Goal: Task Accomplishment & Management: Complete application form

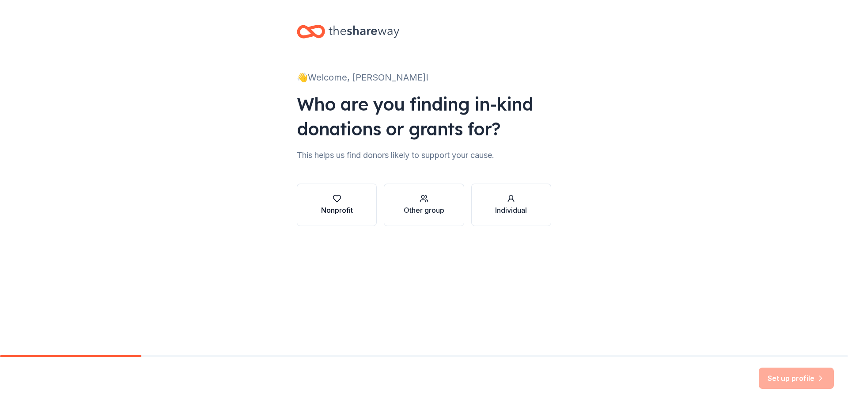
click at [333, 209] on div "Nonprofit" at bounding box center [337, 210] width 32 height 11
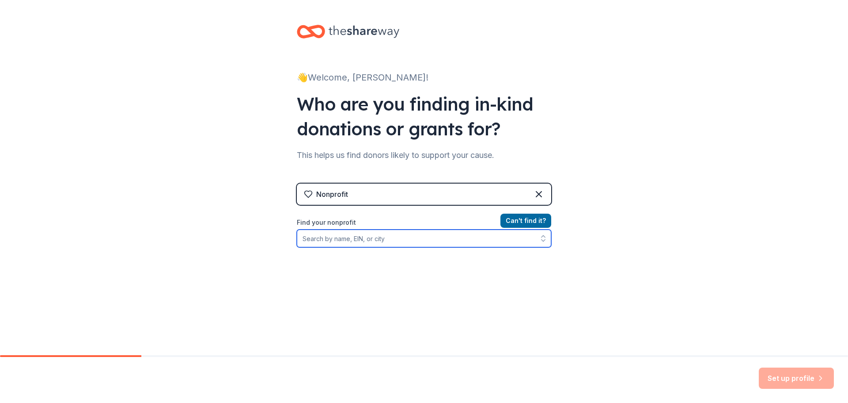
click at [336, 239] on input "Find your nonprofit" at bounding box center [424, 238] width 255 height 18
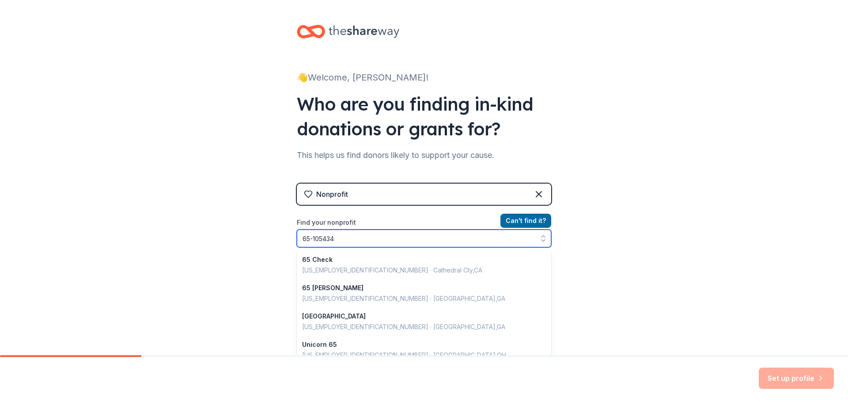
type input "65-1054347"
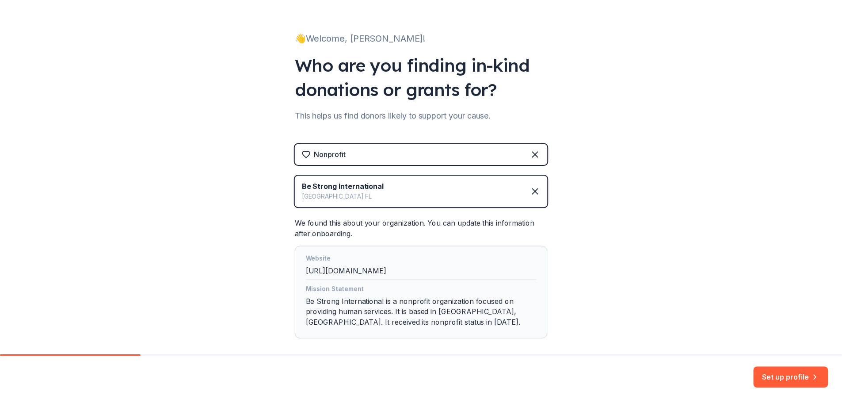
scroll to position [84, 0]
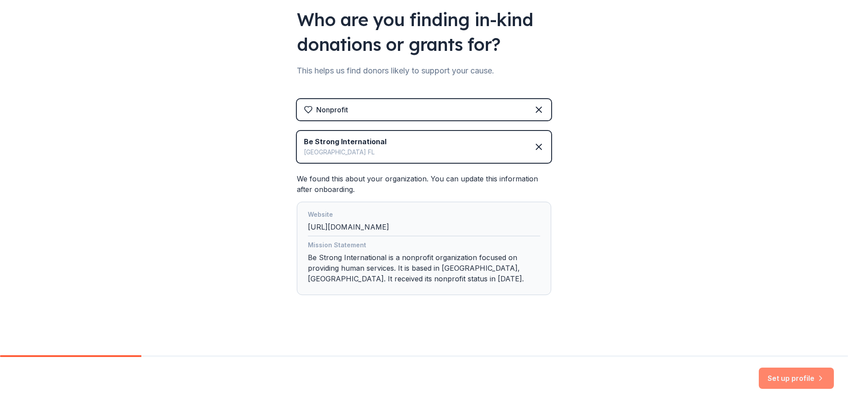
click at [786, 375] on button "Set up profile" at bounding box center [796, 377] width 75 height 21
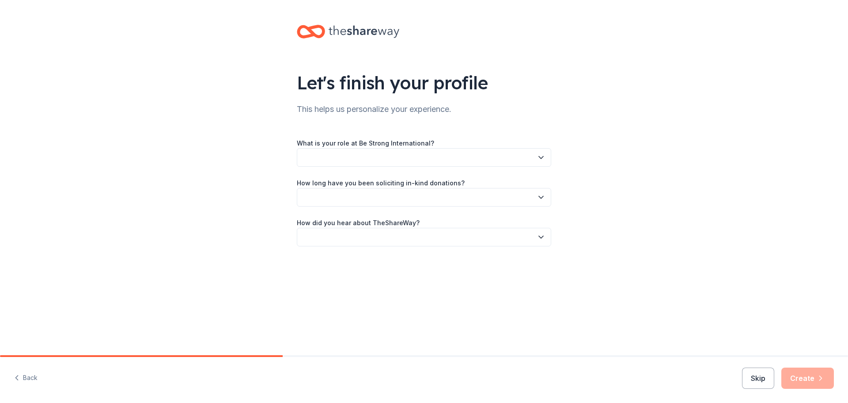
click at [451, 169] on div "What is your role at Be Strong International? How long have you been soliciting…" at bounding box center [424, 191] width 255 height 109
click at [448, 164] on button "button" at bounding box center [424, 157] width 255 height 19
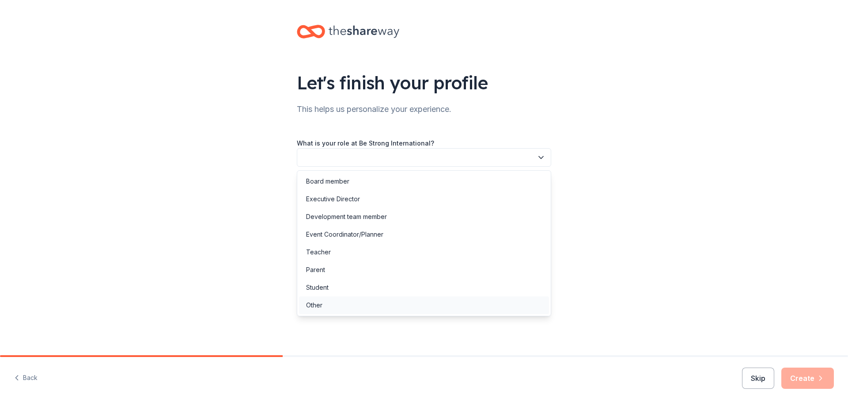
click at [387, 304] on div "Other" at bounding box center [424, 305] width 250 height 18
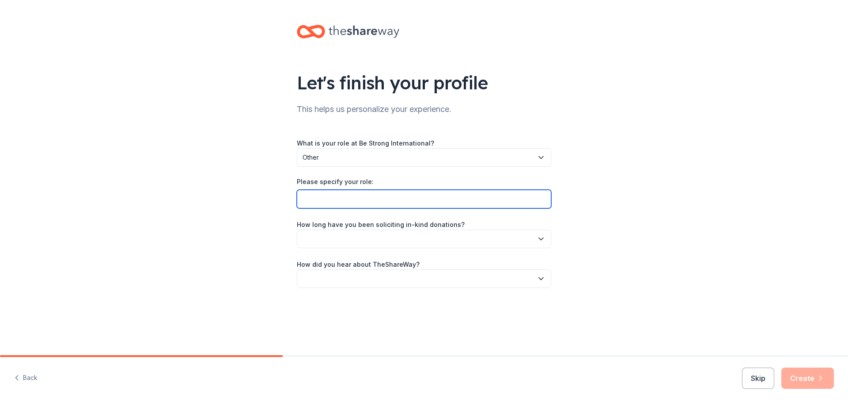
click at [385, 204] on input "Please specify your role:" at bounding box center [424, 199] width 255 height 19
type input "Accounting Manager"
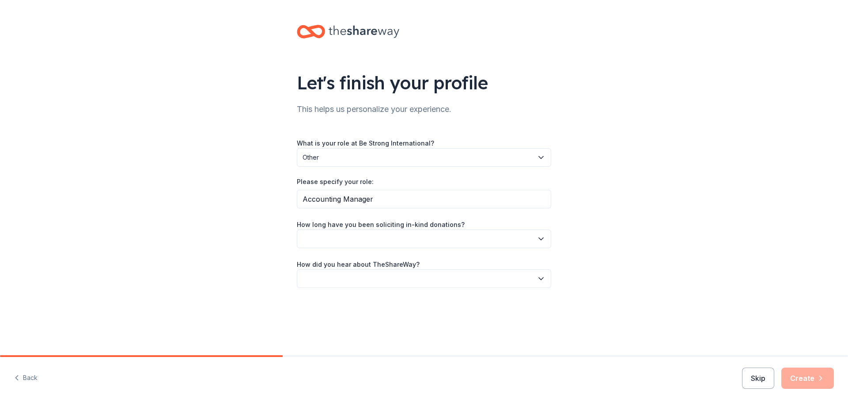
click at [510, 237] on button "button" at bounding box center [424, 238] width 255 height 19
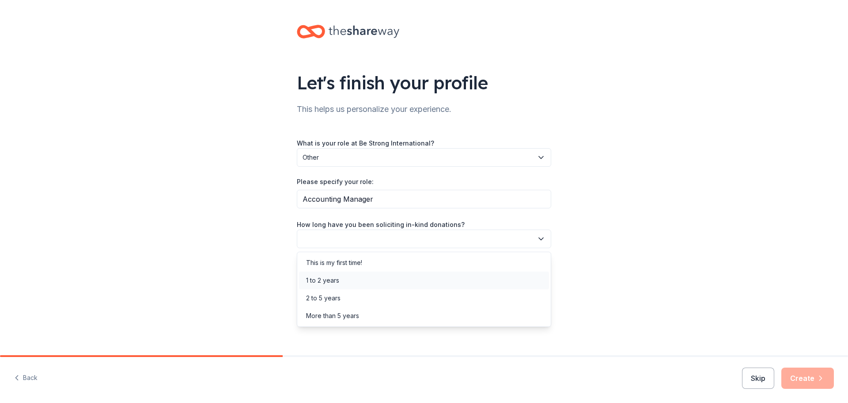
click at [443, 284] on div "1 to 2 years" at bounding box center [424, 280] width 250 height 18
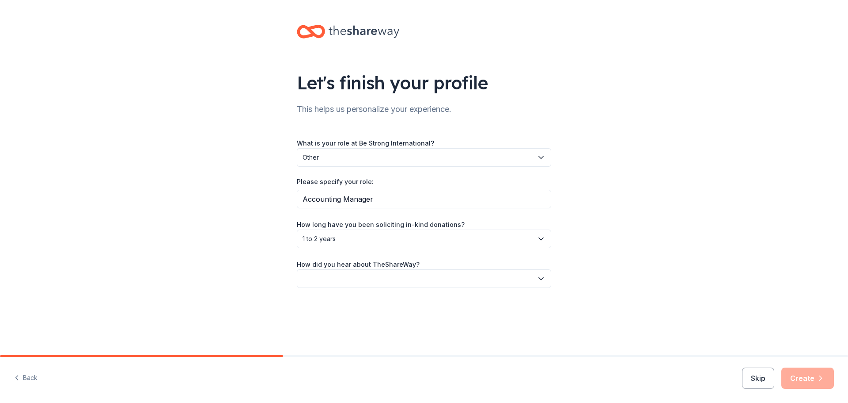
click at [450, 275] on button "button" at bounding box center [424, 278] width 255 height 19
click at [429, 319] on div "Online search" at bounding box center [424, 320] width 250 height 18
click at [817, 377] on icon "button" at bounding box center [821, 377] width 9 height 9
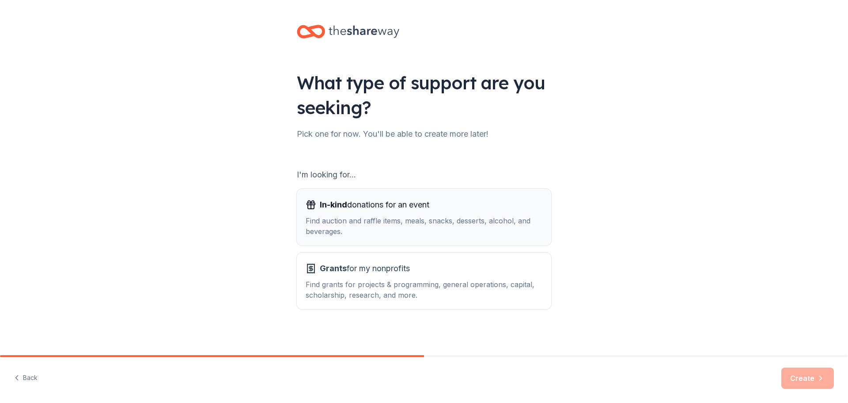
click at [474, 215] on div "In-kind donations for an event Find auction and raffle items, meals, snacks, de…" at bounding box center [424, 217] width 237 height 39
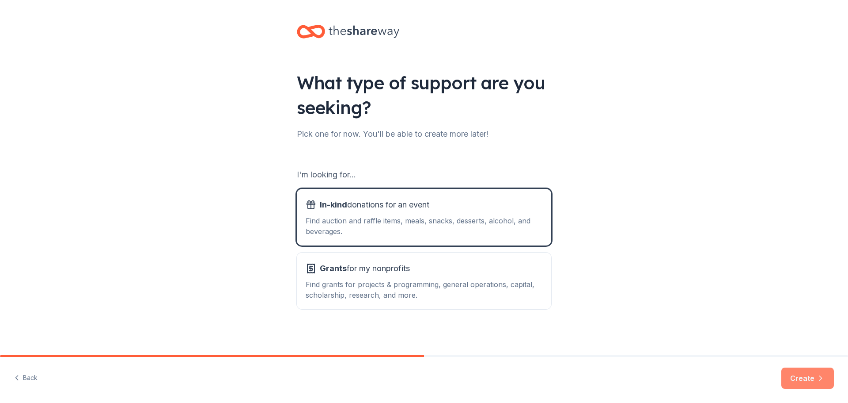
click at [799, 376] on button "Create" at bounding box center [808, 377] width 53 height 21
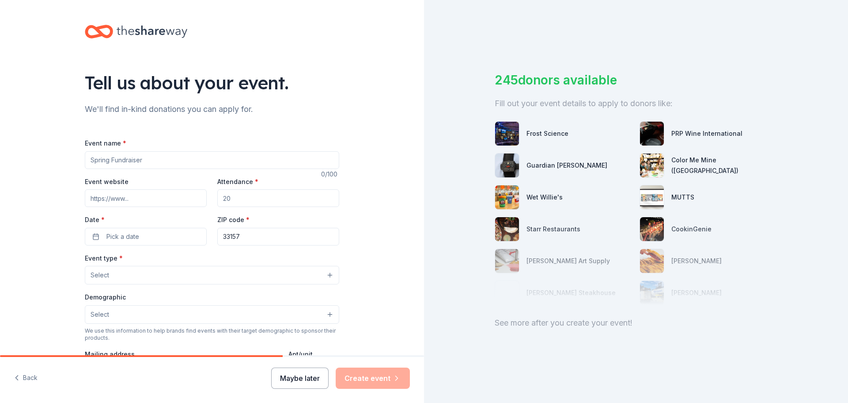
click at [294, 378] on button "Maybe later" at bounding box center [299, 377] width 57 height 21
click at [290, 378] on button "Maybe later" at bounding box center [299, 377] width 57 height 21
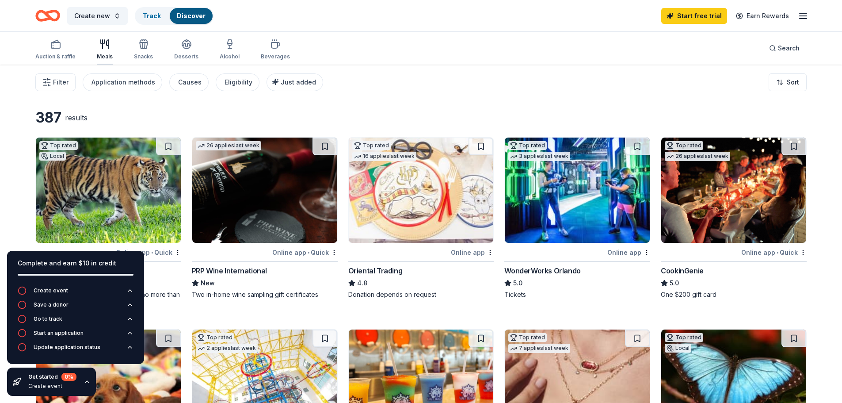
click at [99, 43] on icon "button" at bounding box center [104, 44] width 11 height 11
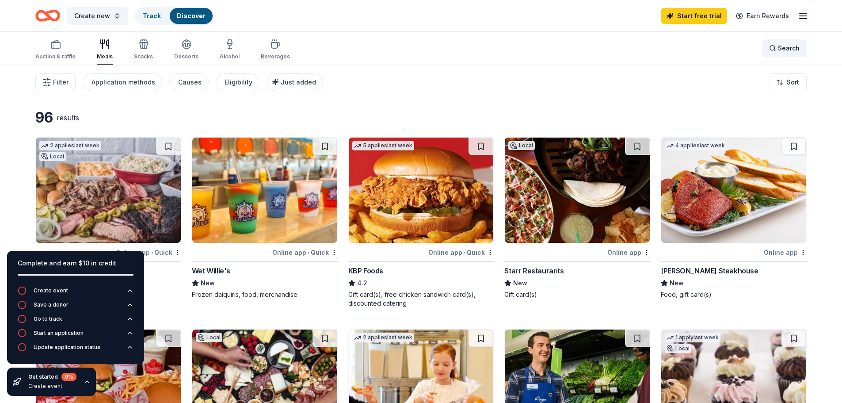
click at [772, 45] on div "Search" at bounding box center [784, 48] width 30 height 11
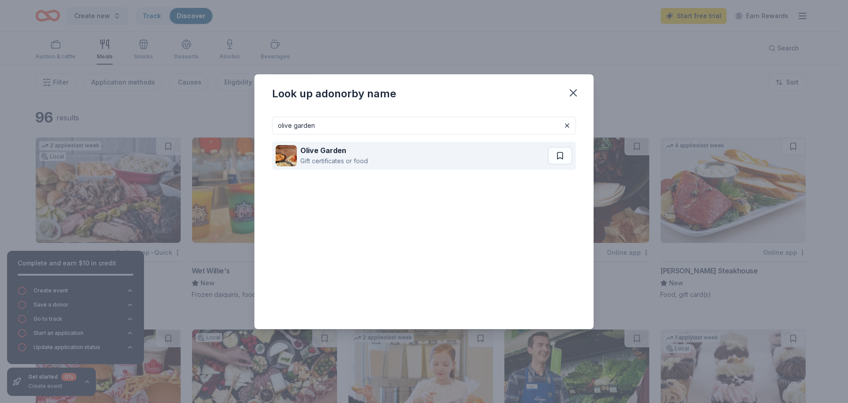
click at [333, 157] on div "Gift certificates or food" at bounding box center [334, 161] width 68 height 11
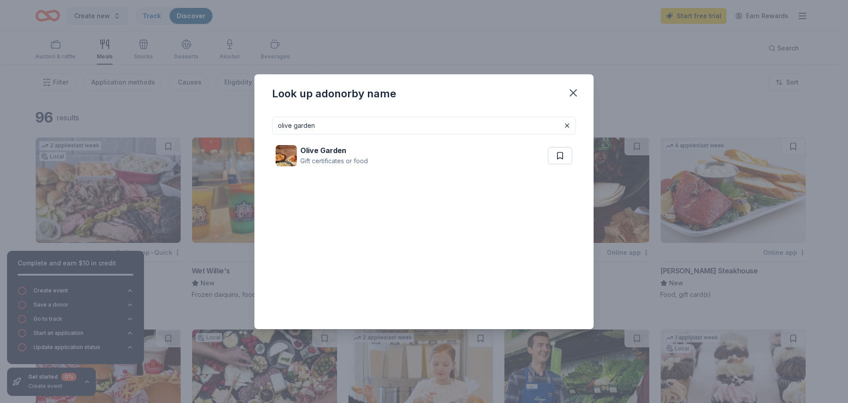
drag, startPoint x: 427, startPoint y: 127, endPoint x: 209, endPoint y: 118, distance: 218.5
click at [209, 118] on div "Look up a donor by name olive garden Olive Garden Gift certificates or food" at bounding box center [424, 201] width 848 height 403
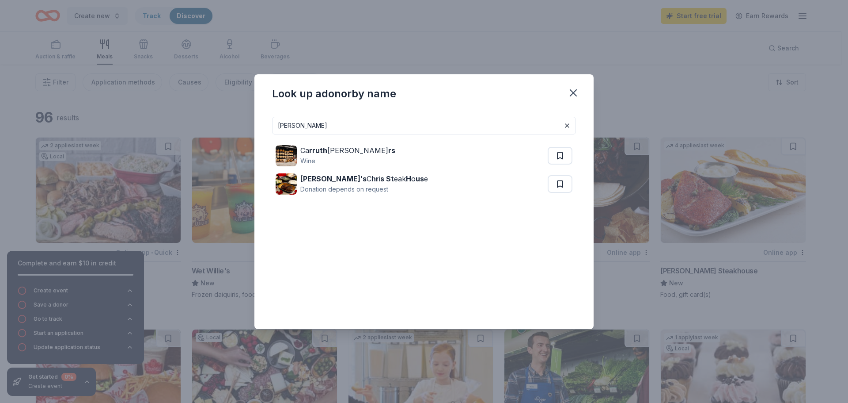
type input "ruths chris"
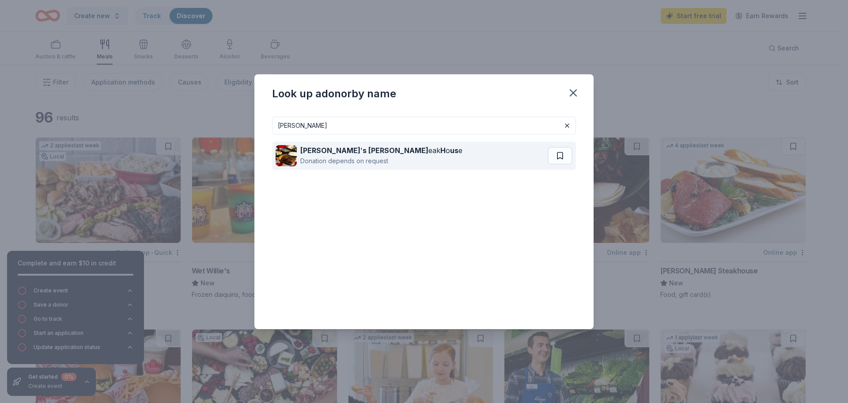
click at [423, 144] on div "Ruth ' s Chris St eak H o us e Donation depends on request" at bounding box center [412, 155] width 272 height 28
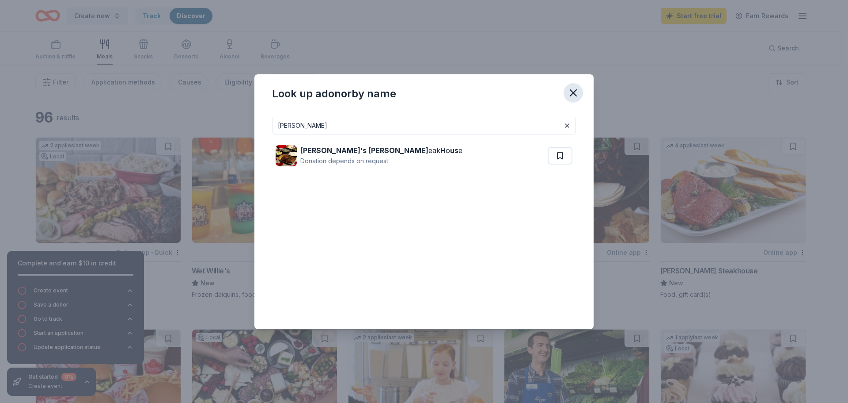
click at [572, 89] on icon "button" at bounding box center [573, 93] width 12 height 12
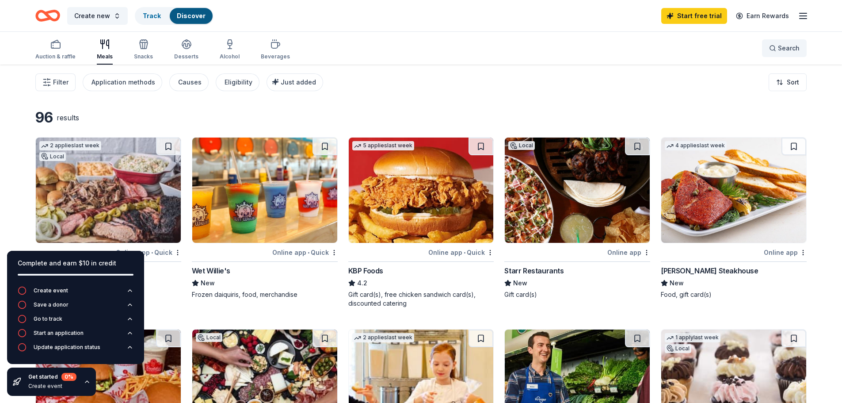
click at [775, 56] on button "Search" at bounding box center [784, 48] width 45 height 18
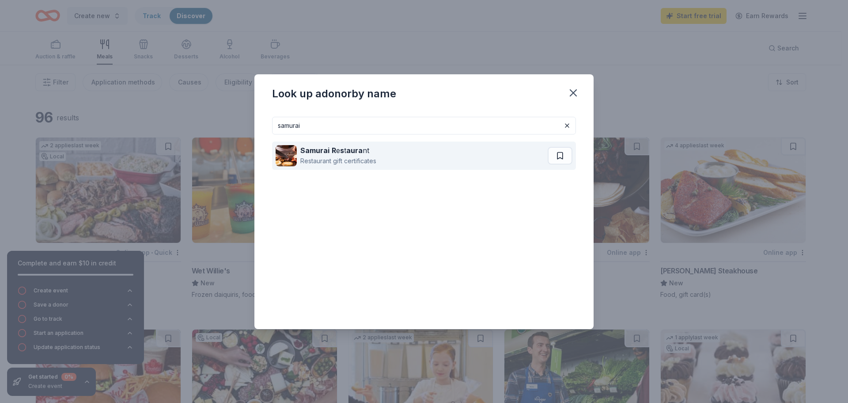
type input "samurai"
click at [375, 163] on div "Restaurant gift certificates" at bounding box center [338, 161] width 76 height 11
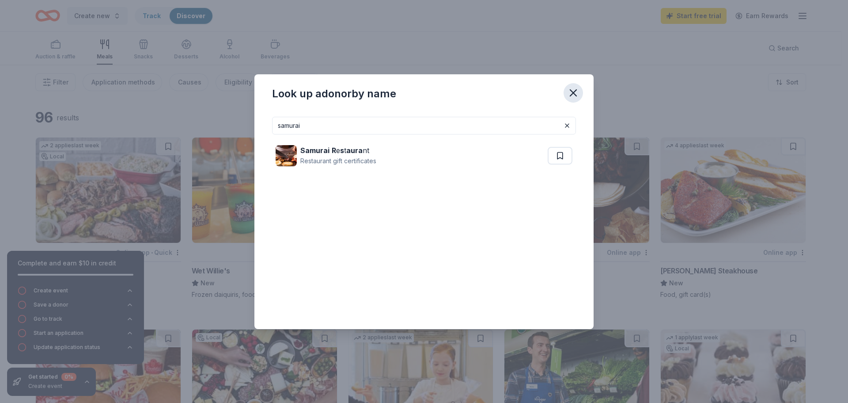
click at [575, 94] on icon "button" at bounding box center [573, 93] width 6 height 6
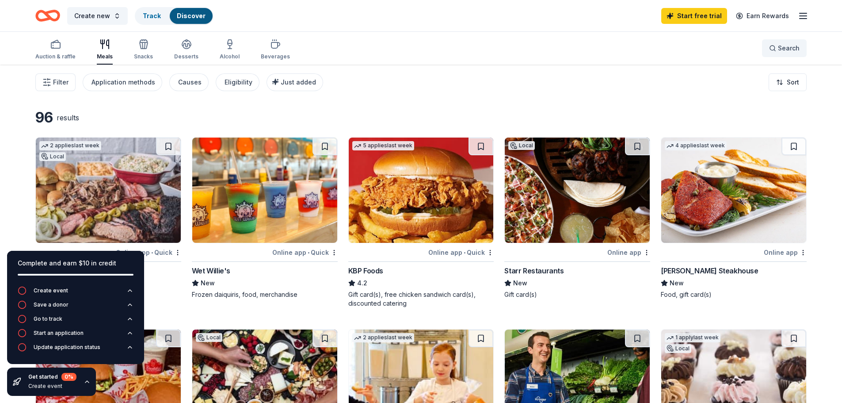
click at [799, 46] on button "Search" at bounding box center [784, 48] width 45 height 18
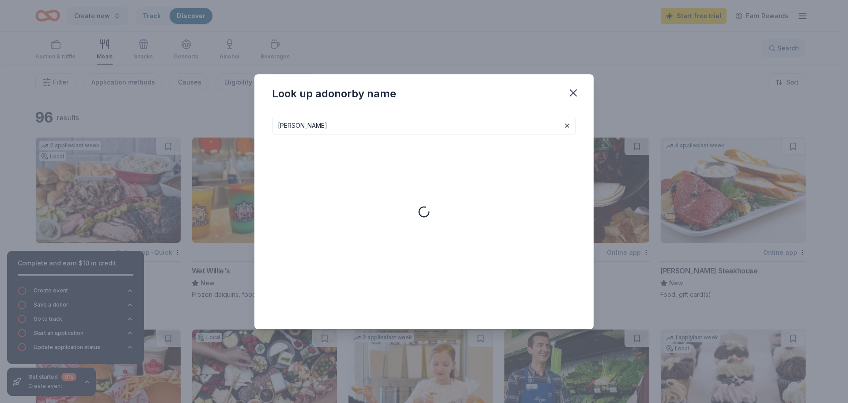
type input "p.f. chang"
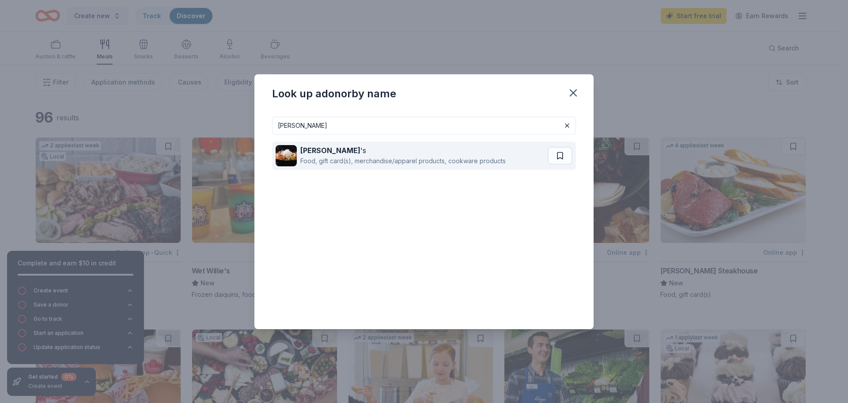
click at [435, 161] on div "Food, gift card(s), merchandise/apparel products, cookware products" at bounding box center [402, 161] width 205 height 11
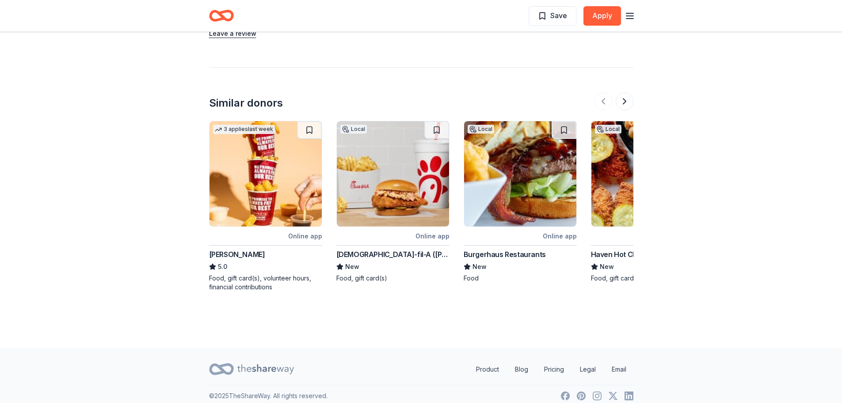
scroll to position [952, 0]
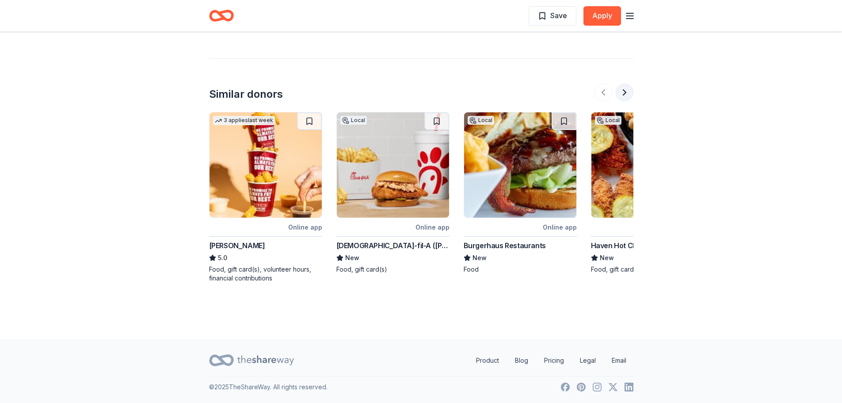
click at [627, 94] on button at bounding box center [625, 93] width 18 height 18
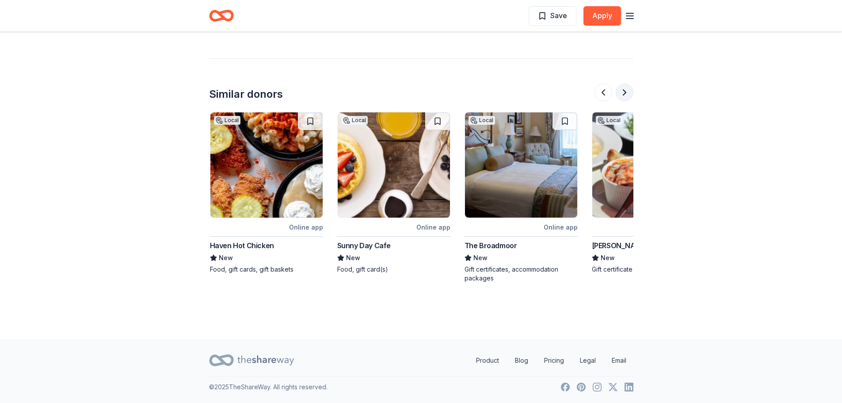
scroll to position [0, 382]
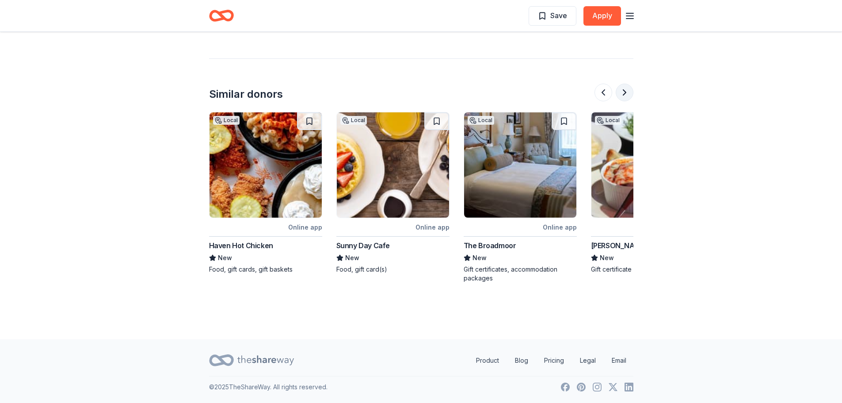
click at [627, 94] on button at bounding box center [625, 93] width 18 height 18
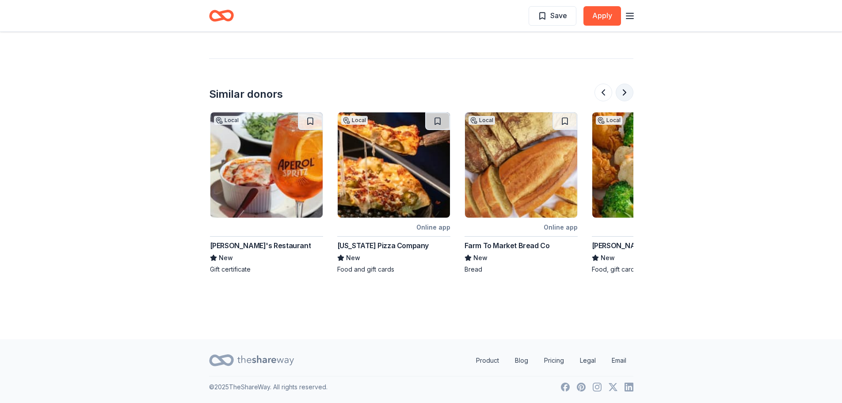
scroll to position [0, 764]
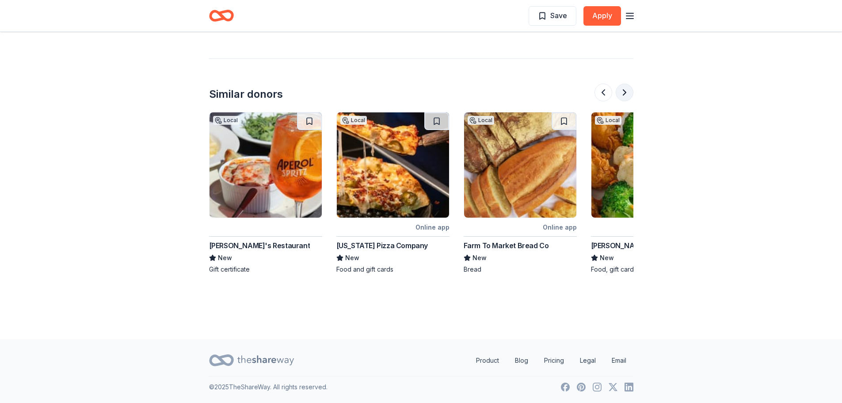
click at [627, 94] on button at bounding box center [625, 93] width 18 height 18
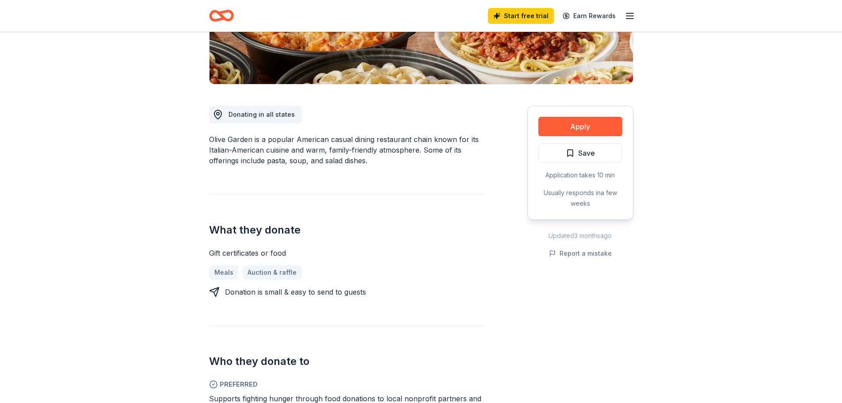
scroll to position [221, 0]
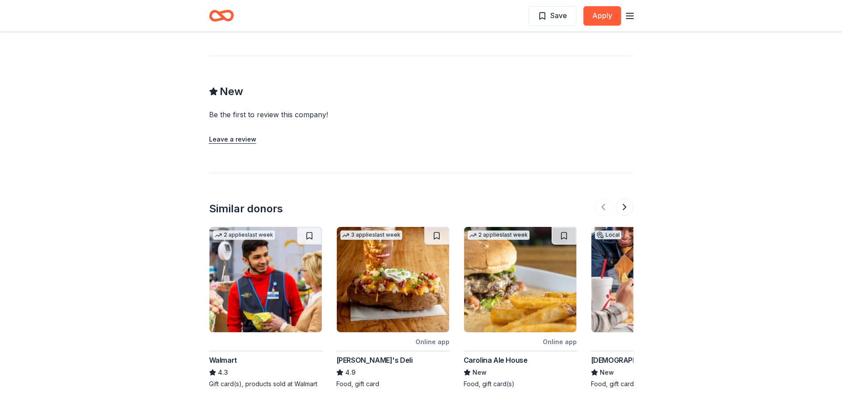
scroll to position [751, 0]
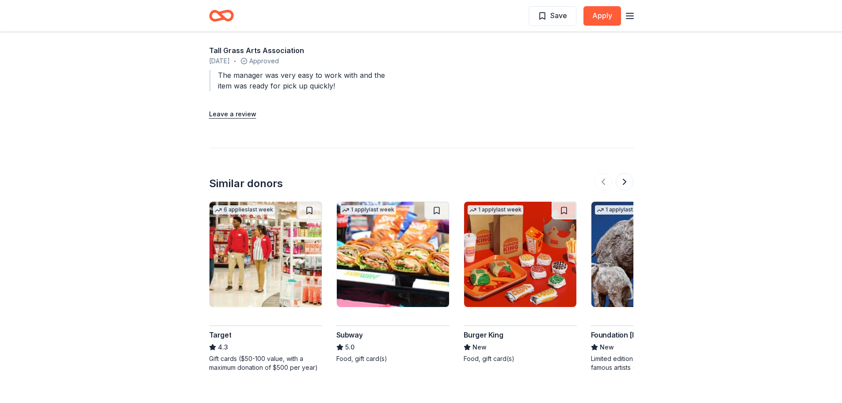
scroll to position [840, 0]
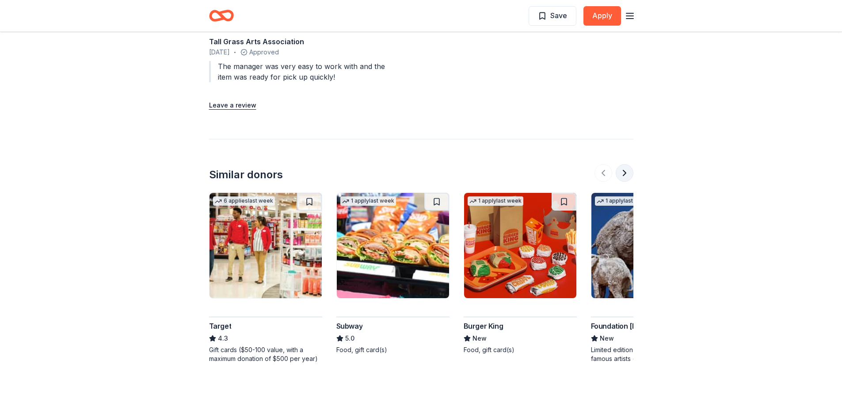
click at [622, 164] on button at bounding box center [625, 173] width 18 height 18
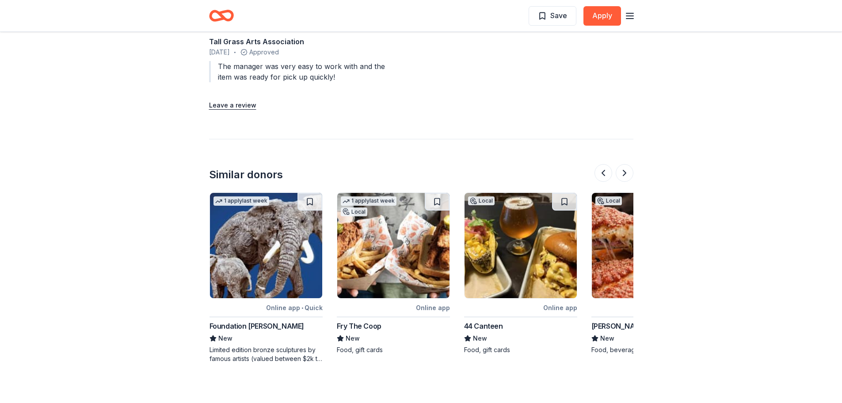
scroll to position [0, 382]
click at [623, 164] on button at bounding box center [625, 173] width 18 height 18
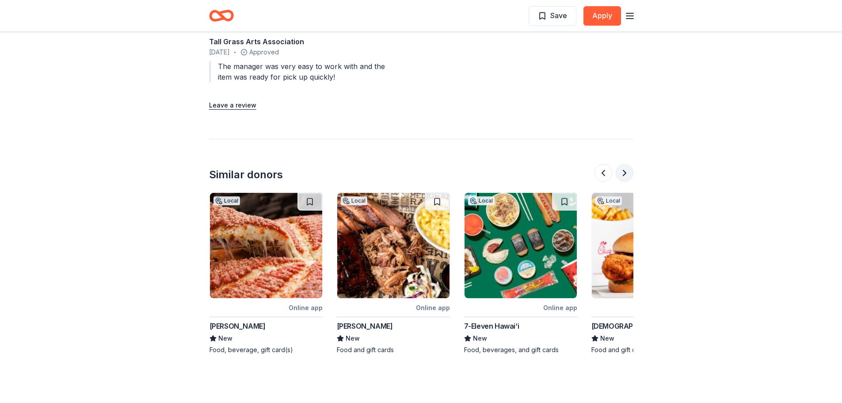
scroll to position [0, 764]
click at [623, 164] on button at bounding box center [625, 173] width 18 height 18
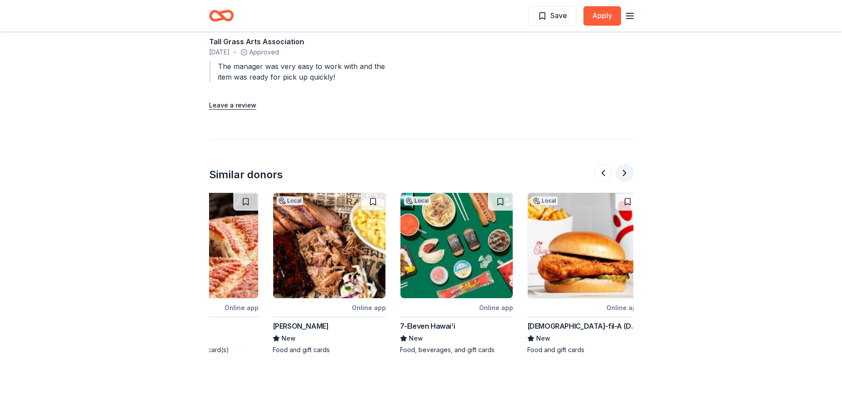
scroll to position [0, 834]
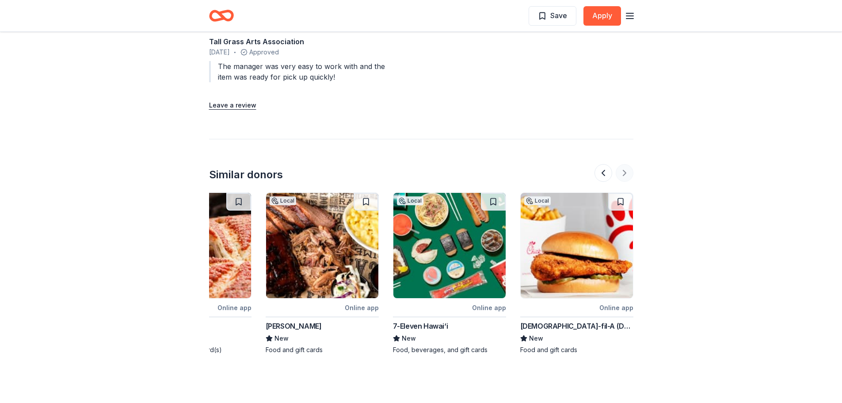
click at [623, 164] on div at bounding box center [613, 173] width 39 height 18
